Goal: Find specific page/section: Find specific page/section

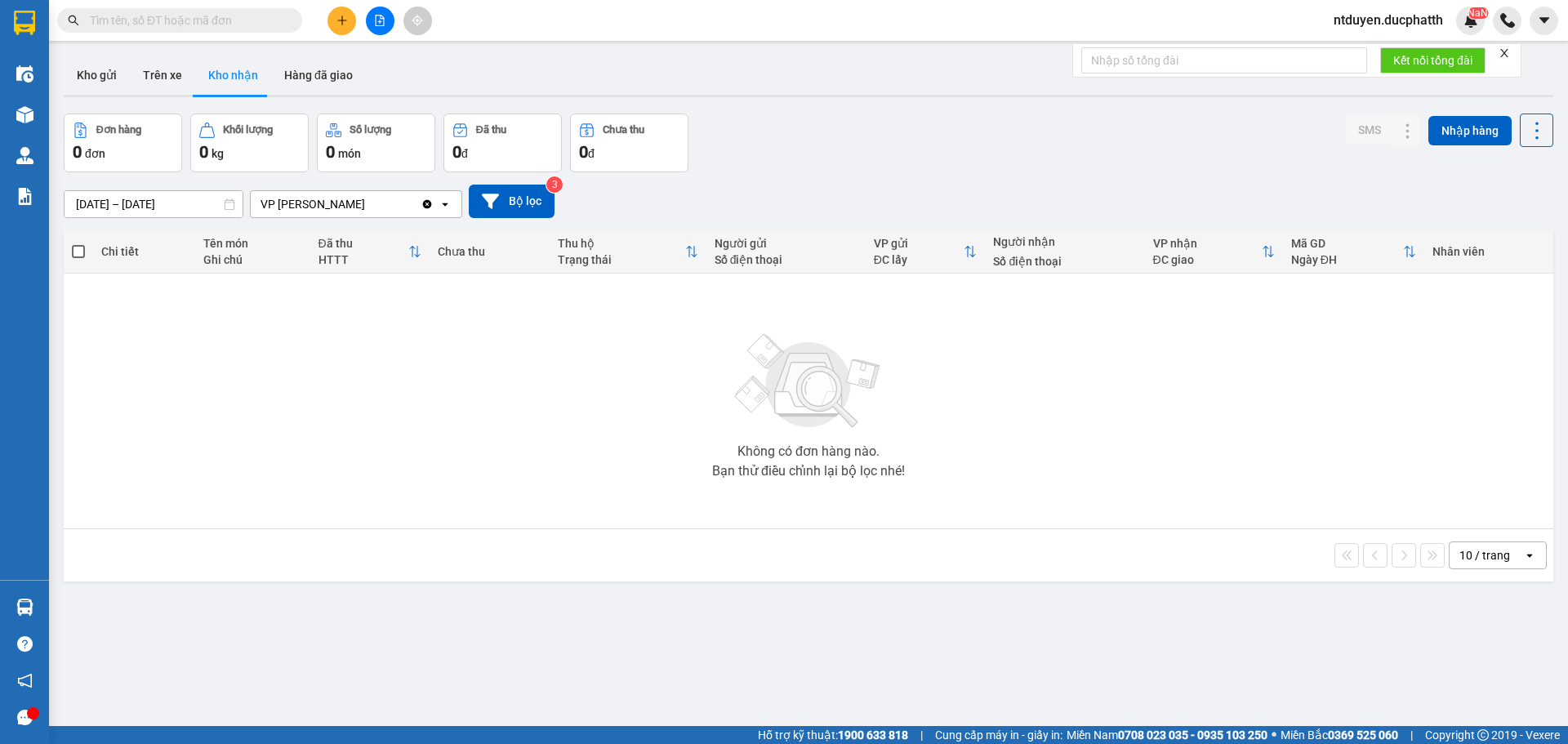
click at [219, 31] on span at bounding box center [180, 20] width 245 height 24
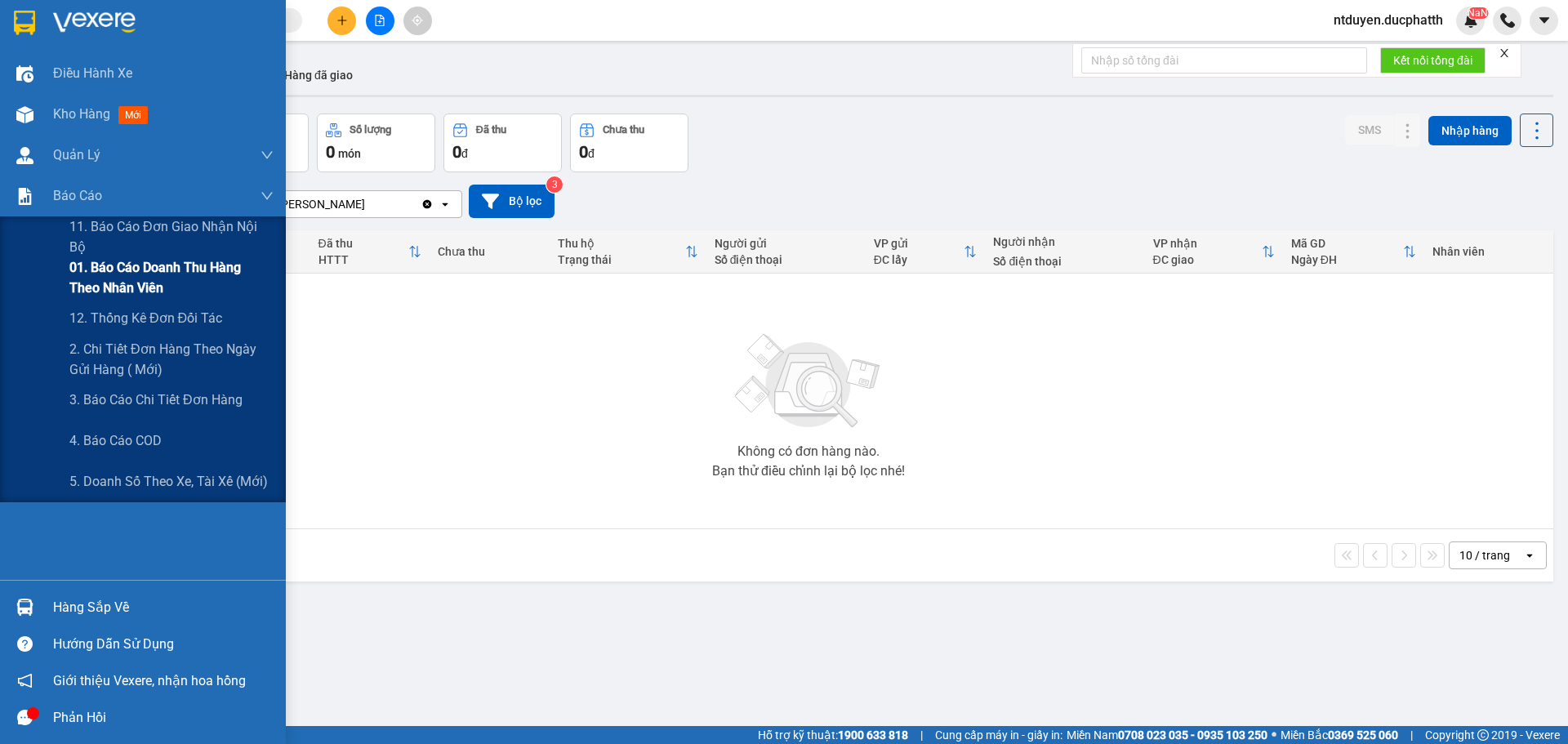
click at [112, 275] on span "01. Báo cáo doanh thu hàng theo nhân viên" at bounding box center [171, 277] width 204 height 40
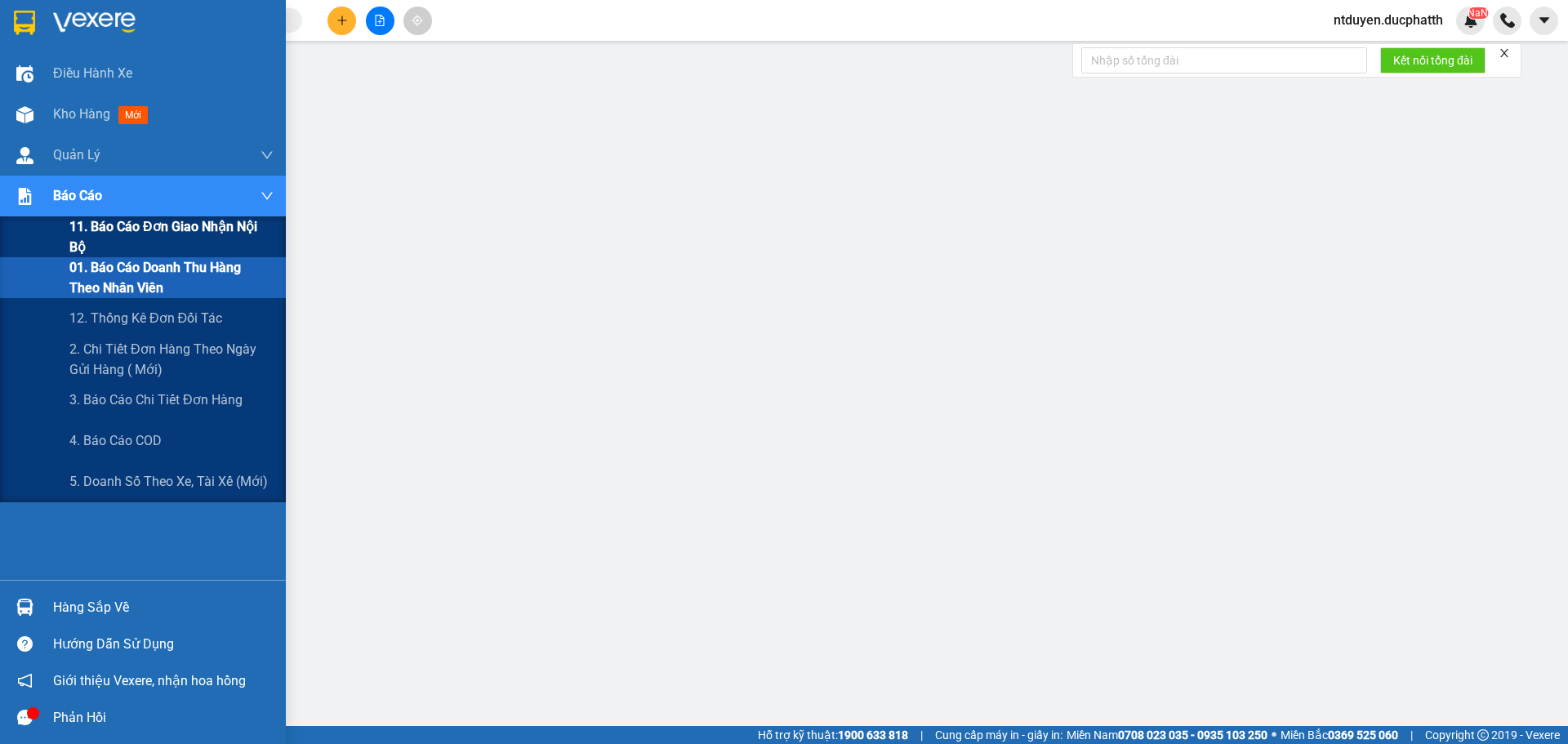
click at [147, 237] on span "11. Báo cáo đơn giao nhận nội bộ" at bounding box center [171, 237] width 204 height 40
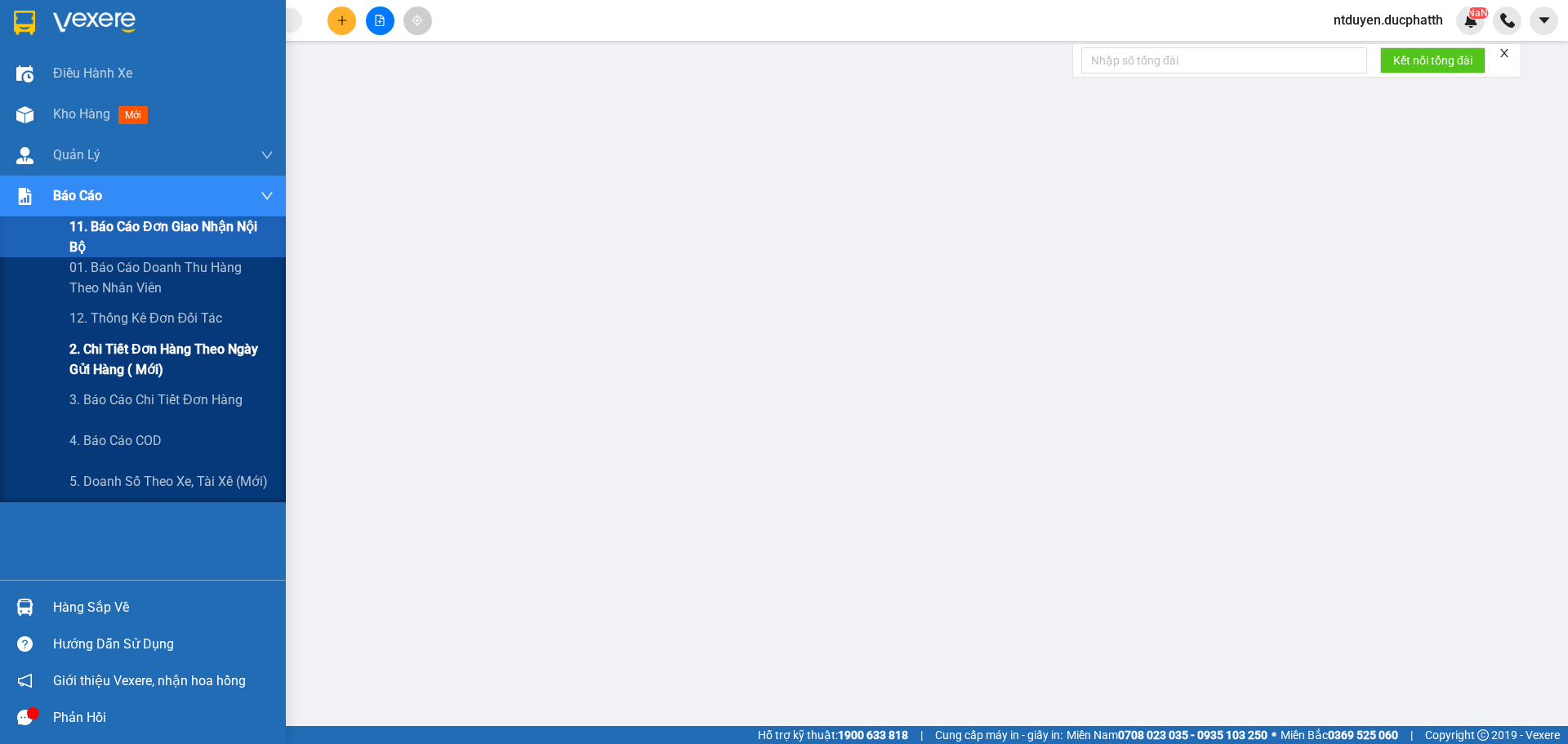
click at [115, 348] on span "2. Chi tiết đơn hàng theo ngày gửi hàng ( mới)" at bounding box center [171, 359] width 204 height 40
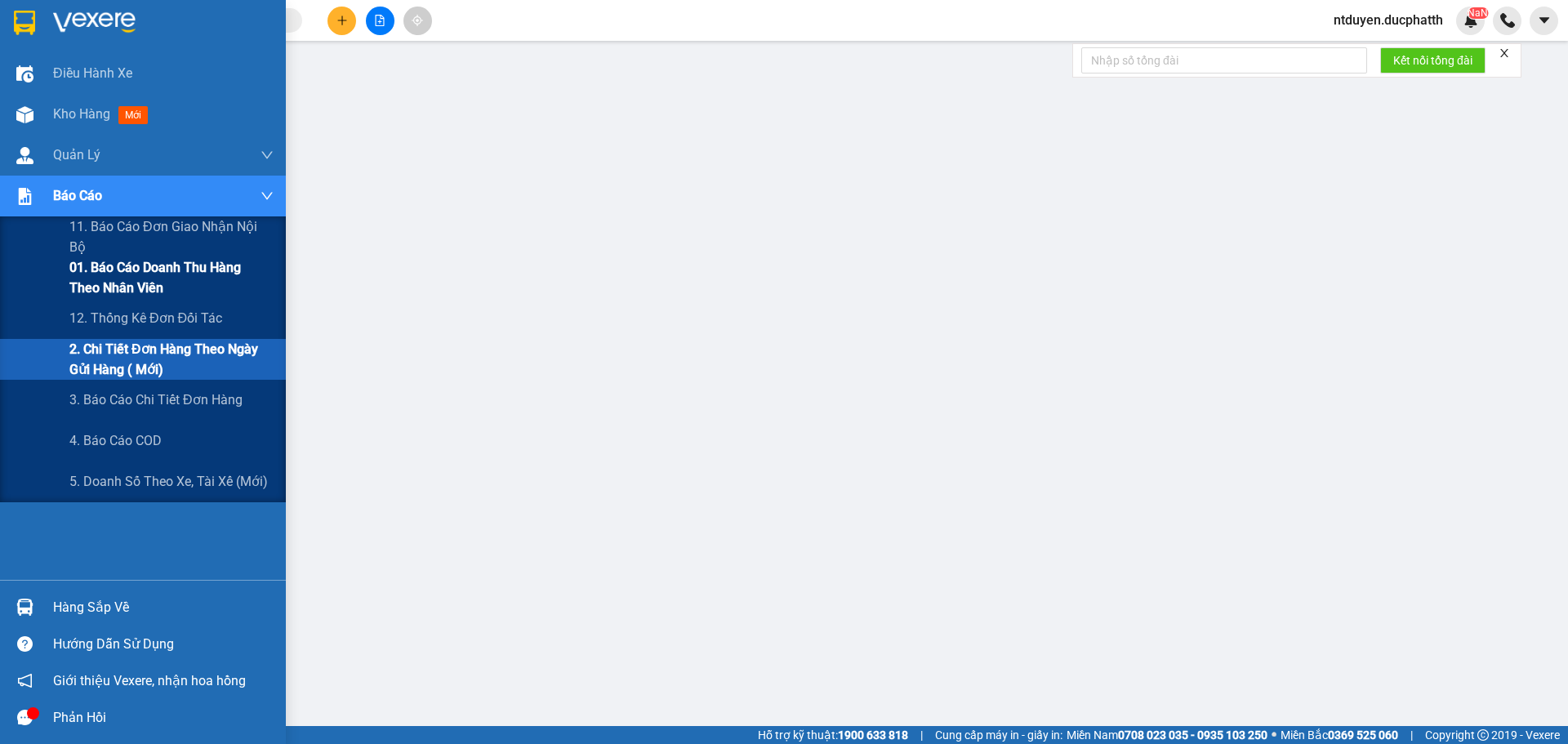
click at [101, 271] on span "01. Báo cáo doanh thu hàng theo nhân viên" at bounding box center [171, 277] width 204 height 40
